Goal: Information Seeking & Learning: Understand process/instructions

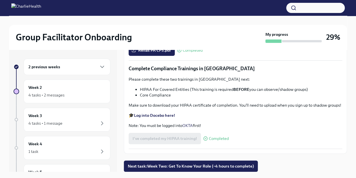
scroll to position [1224, 0]
click at [45, 100] on div "Week 2 4 tasks • 2 messages" at bounding box center [67, 91] width 87 height 24
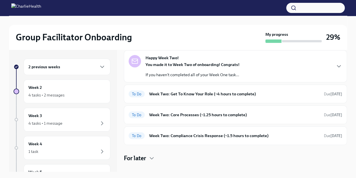
scroll to position [33, 0]
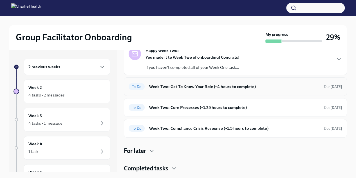
click at [227, 89] on div "To Do Week Two: Get To Know Your Role (~4 hours to complete) Due [DATE]" at bounding box center [236, 86] width 214 height 9
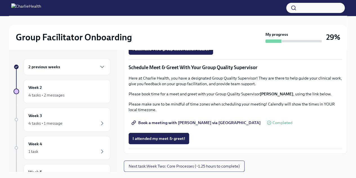
scroll to position [439, 0]
click at [228, 36] on span "Complete this form to schedule your integrative observations" at bounding box center [193, 33] width 120 height 6
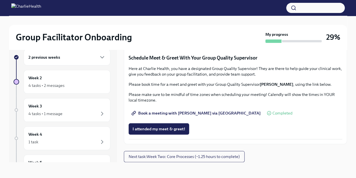
scroll to position [540, 0]
click at [231, 156] on span "Next task : Week Two: Core Processes (~1.25 hours to complete)" at bounding box center [184, 156] width 111 height 6
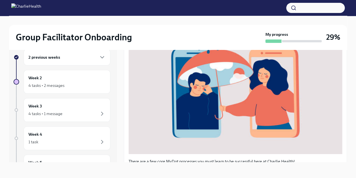
scroll to position [100, 0]
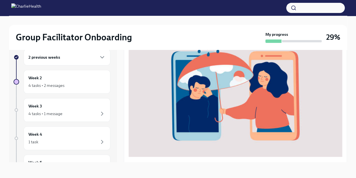
drag, startPoint x: 340, startPoint y: 102, endPoint x: 341, endPoint y: 115, distance: 13.0
click at [341, 115] on div "There are a few core MyDot processes you must learn to be successful here at Ch…" at bounding box center [235, 139] width 223 height 261
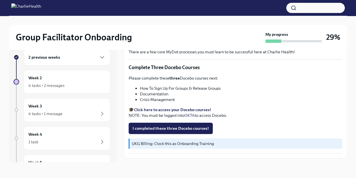
scroll to position [213, 0]
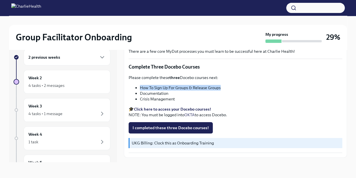
drag, startPoint x: 140, startPoint y: 84, endPoint x: 226, endPoint y: 85, distance: 85.8
click at [226, 85] on li "How To Sign Up For Groups & Release Groups" at bounding box center [241, 88] width 202 height 6
copy li "How To Sign Up For Groups & Release Groups"
